Goal: Transaction & Acquisition: Purchase product/service

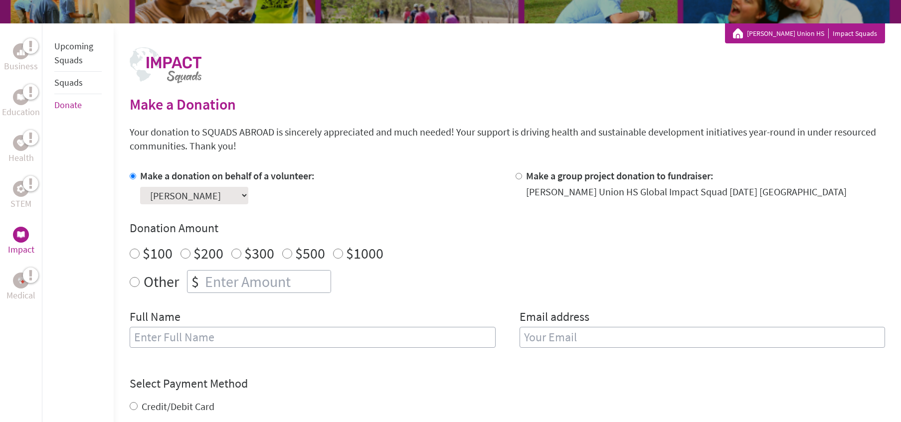
scroll to position [165, 0]
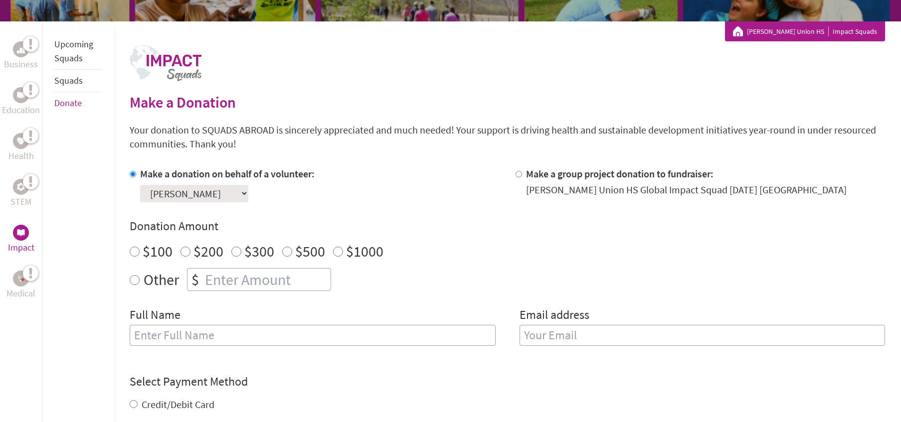
click at [132, 284] on input "Other" at bounding box center [135, 280] width 10 height 10
radio input "true"
click at [206, 280] on input "number" at bounding box center [267, 280] width 128 height 22
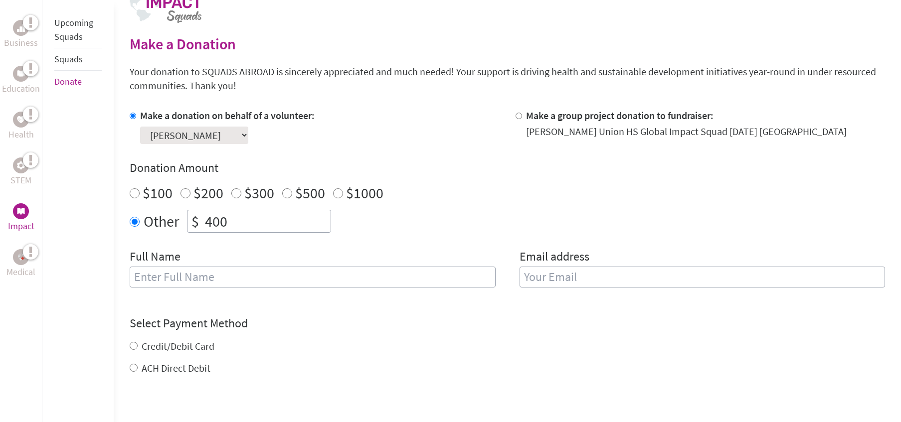
scroll to position [225, 0]
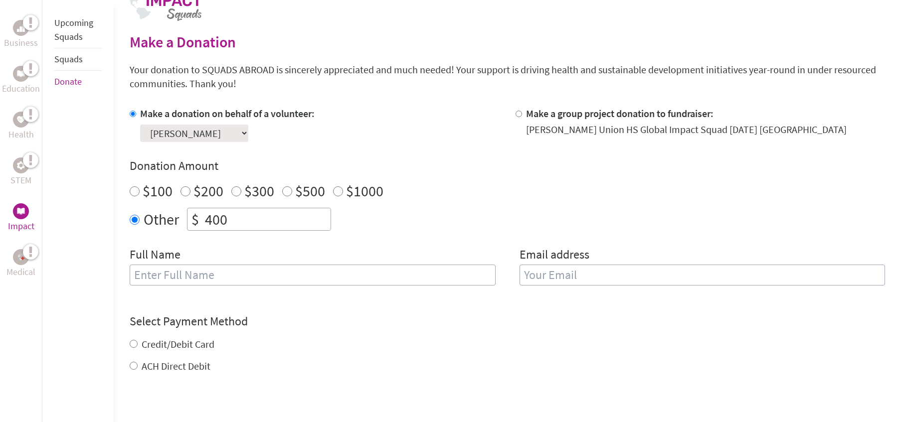
type input "400"
click at [380, 274] on input "text" at bounding box center [313, 275] width 366 height 21
type input "[PERSON_NAME]"
click at [760, 275] on input "email" at bounding box center [703, 275] width 366 height 21
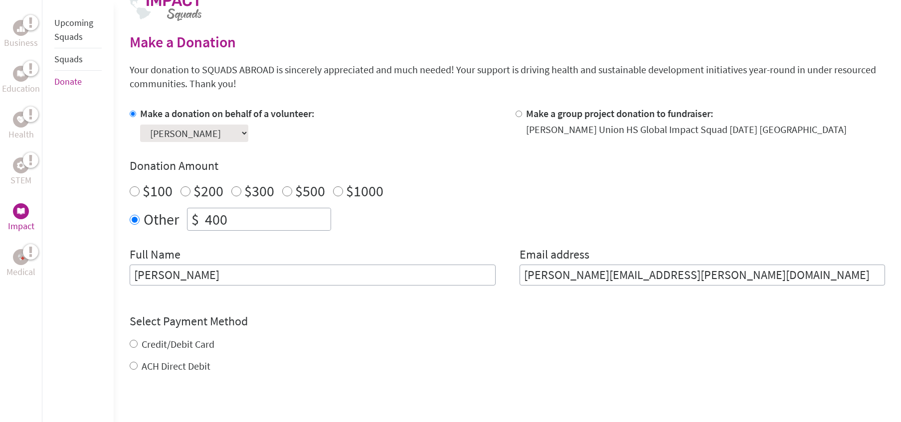
type input "[PERSON_NAME][EMAIL_ADDRESS][PERSON_NAME][DOMAIN_NAME]"
click at [133, 366] on form "Make a donation on behalf of a volunteer: Select a volunteer... [PERSON_NAME] […" at bounding box center [508, 301] width 756 height 388
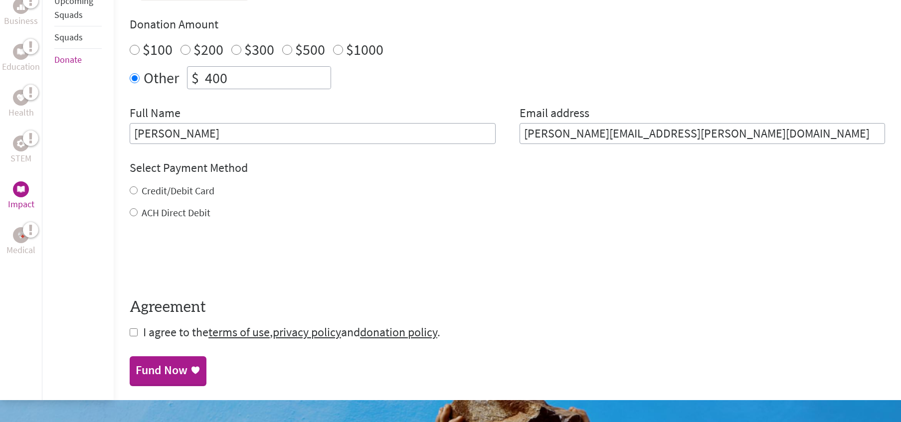
scroll to position [367, 0]
click at [130, 332] on input "checkbox" at bounding box center [134, 332] width 8 height 8
checkbox input "true"
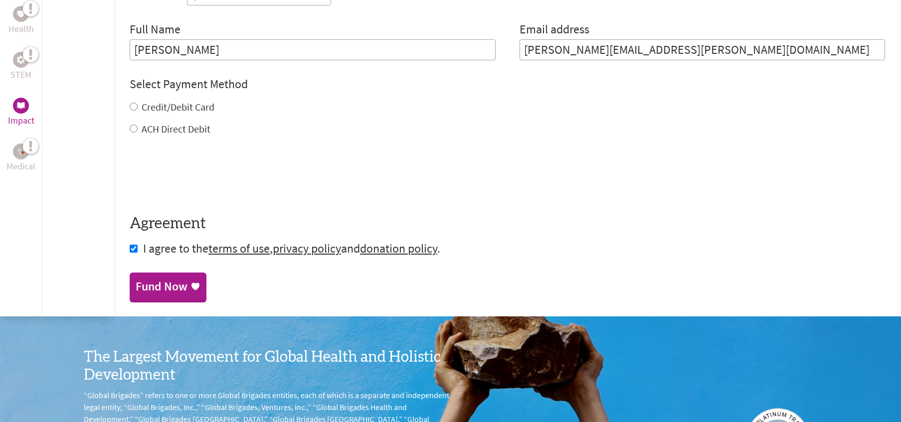
scroll to position [446, 0]
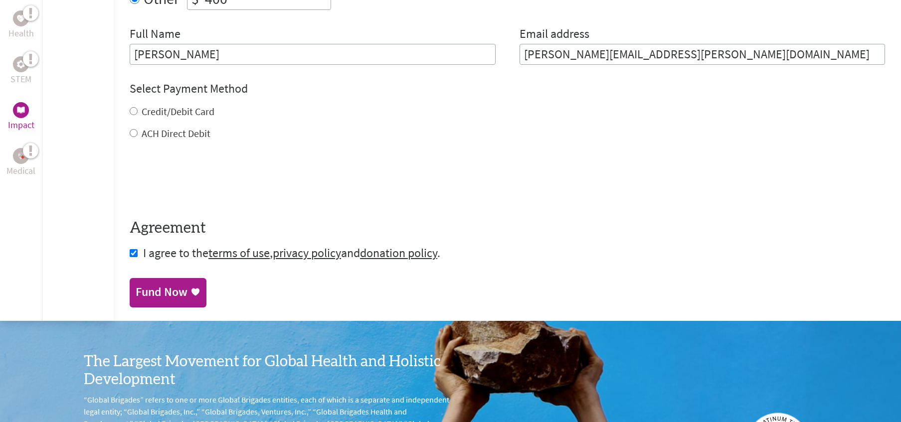
click at [151, 298] on div "Fund Now" at bounding box center [162, 292] width 52 height 16
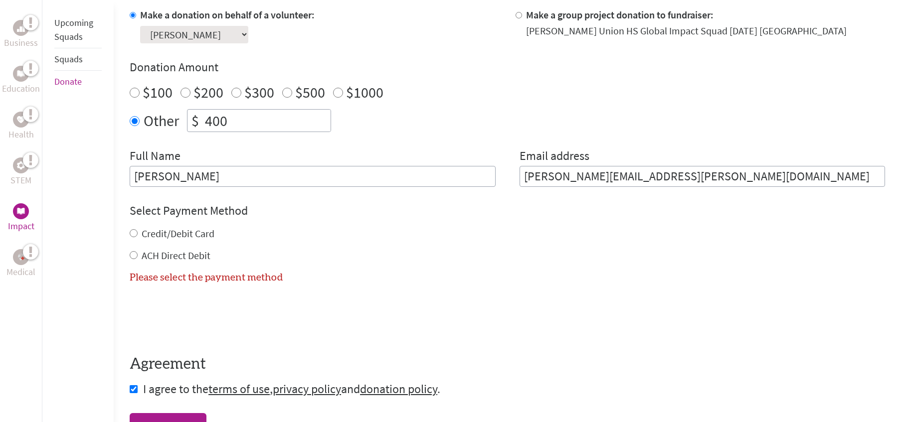
scroll to position [324, 0]
click at [132, 254] on input "ACH Direct Debit" at bounding box center [134, 255] width 8 height 8
radio input "true"
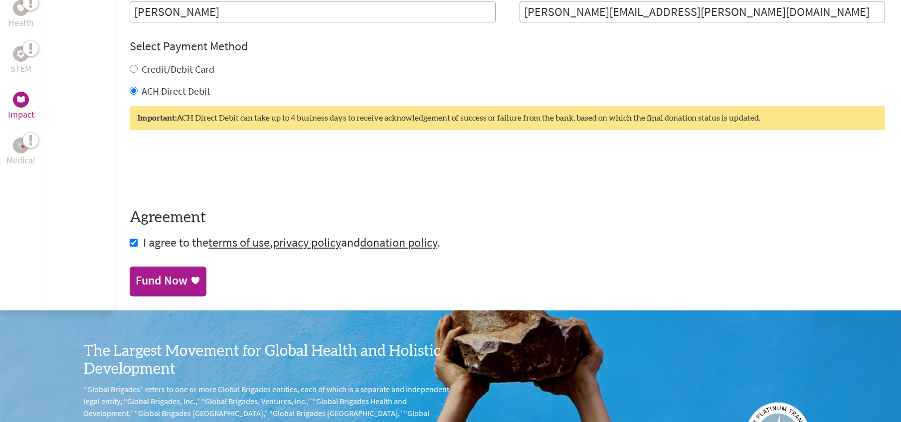
scroll to position [490, 0]
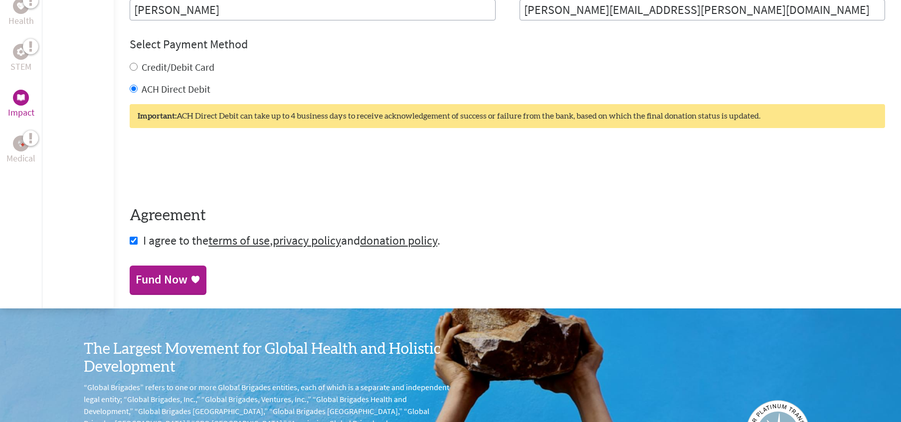
click at [172, 282] on div "Fund Now" at bounding box center [162, 280] width 52 height 16
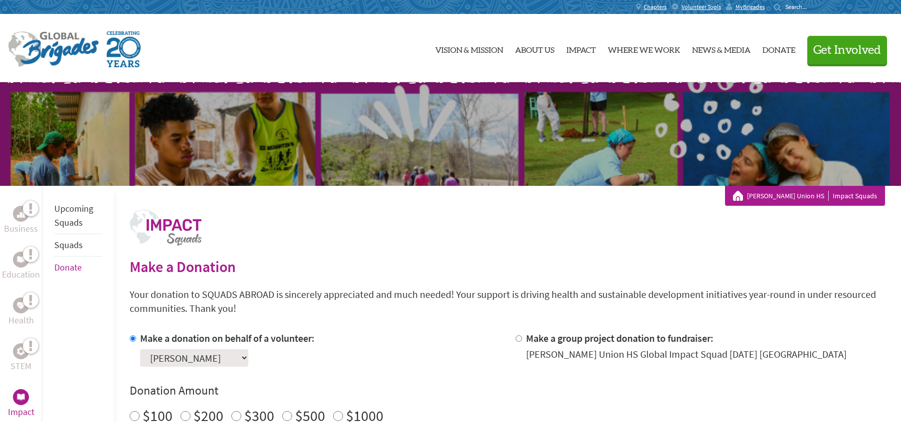
scroll to position [67, 0]
